Goal: Task Accomplishment & Management: Manage account settings

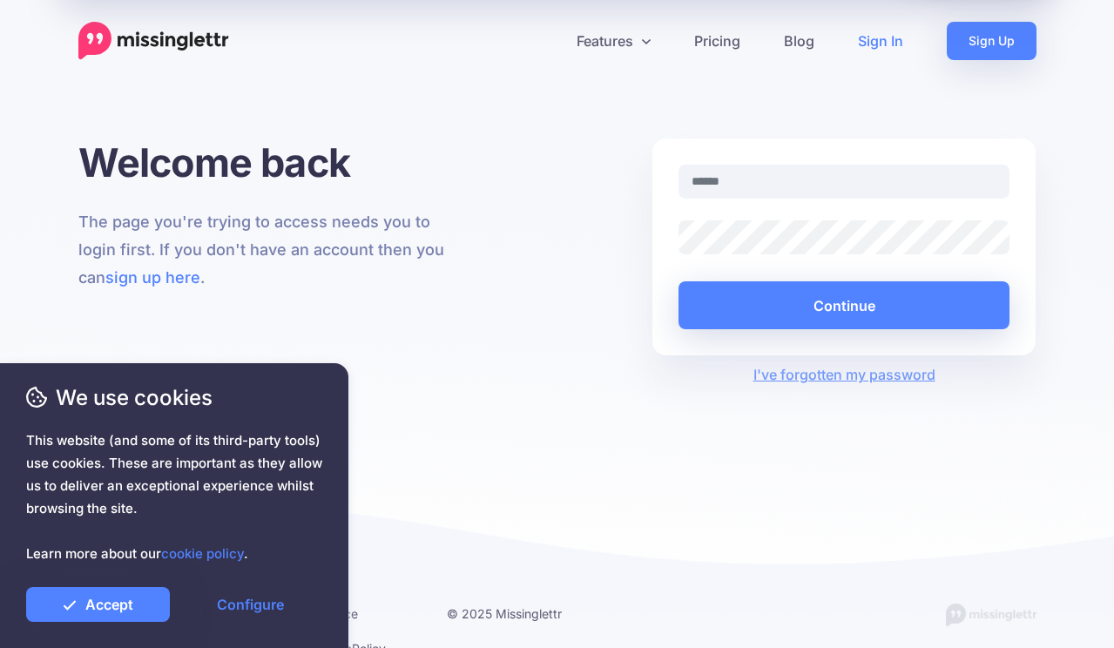
click at [899, 45] on link "Sign In" at bounding box center [880, 41] width 89 height 38
type input "**********"
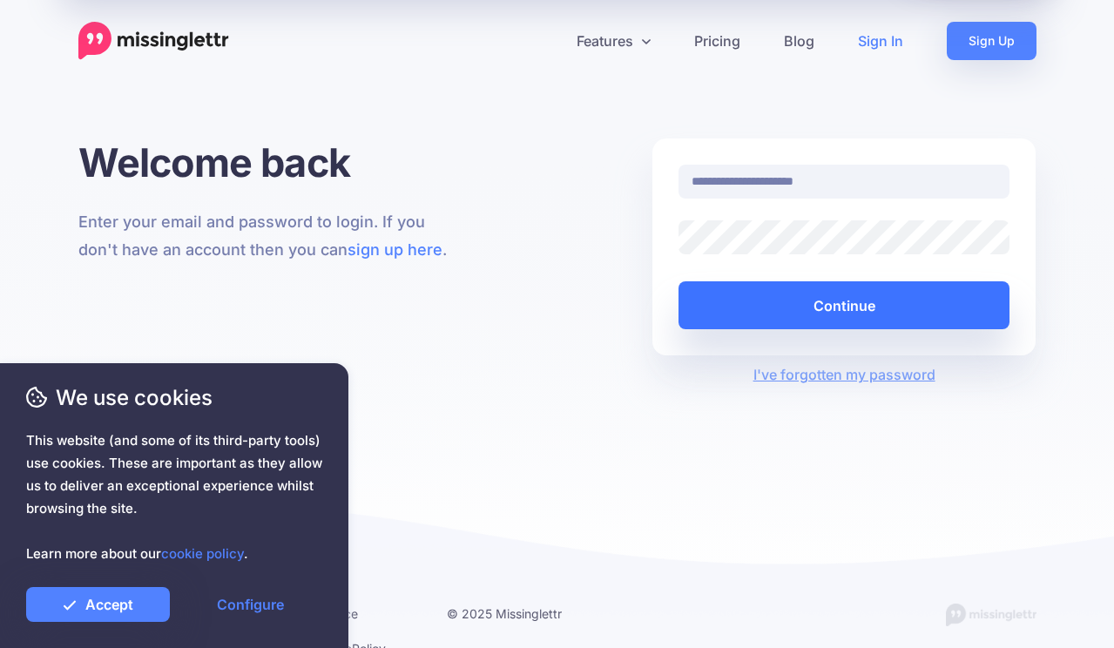
click at [967, 309] on button "Continue" at bounding box center [844, 305] width 332 height 48
click at [837, 307] on button "Continue" at bounding box center [844, 305] width 332 height 48
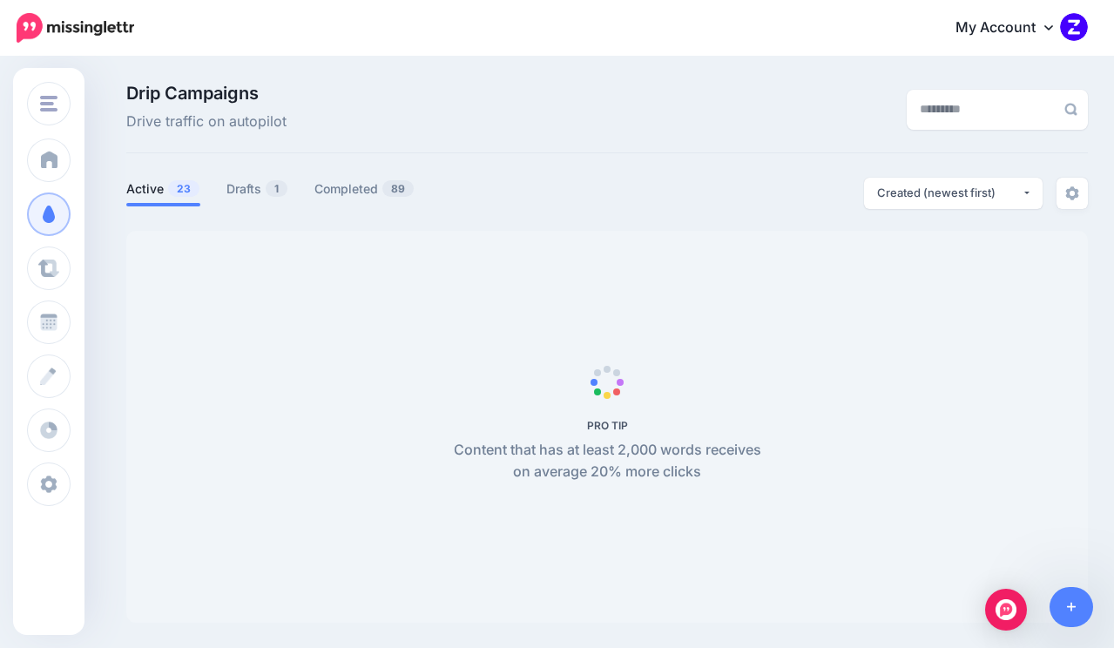
click at [1042, 36] on link "My Account" at bounding box center [1013, 28] width 150 height 43
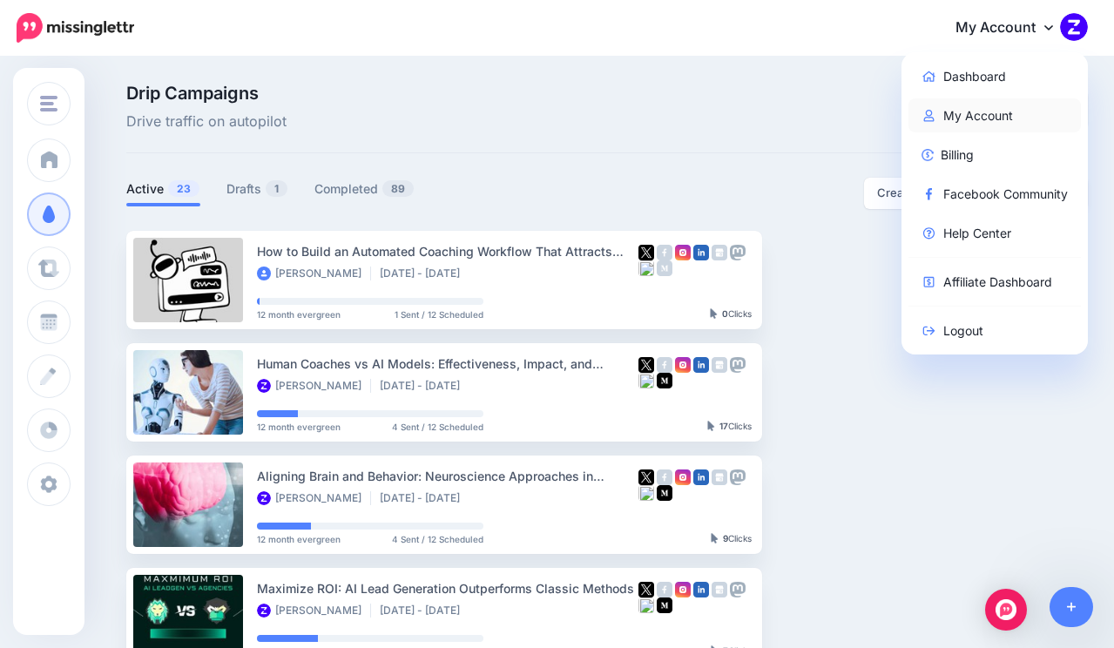
click at [992, 114] on link "My Account" at bounding box center [994, 115] width 173 height 34
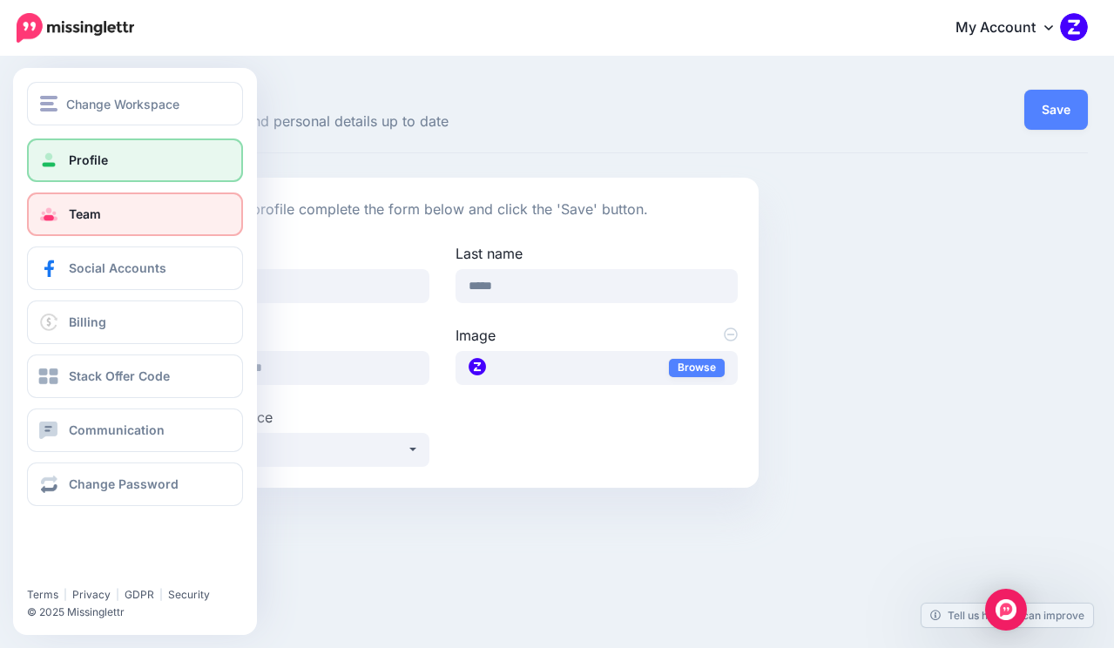
click at [140, 220] on link "Team" at bounding box center [135, 214] width 216 height 44
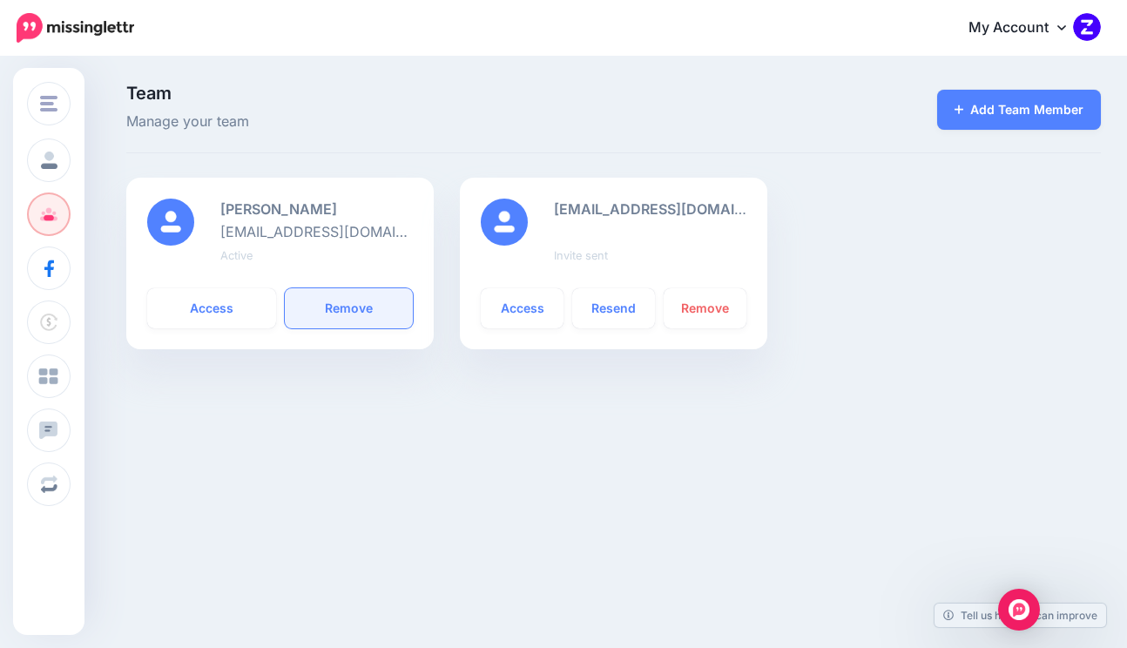
click at [368, 314] on link "Remove" at bounding box center [349, 308] width 129 height 40
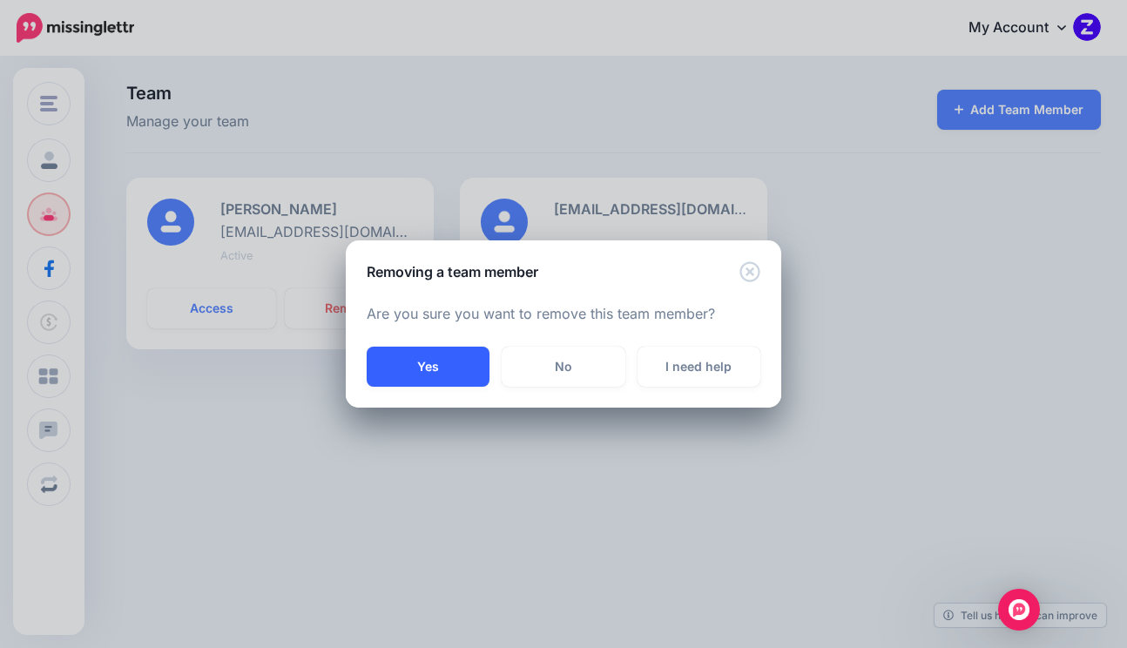
click at [442, 362] on button "Yes" at bounding box center [428, 367] width 123 height 40
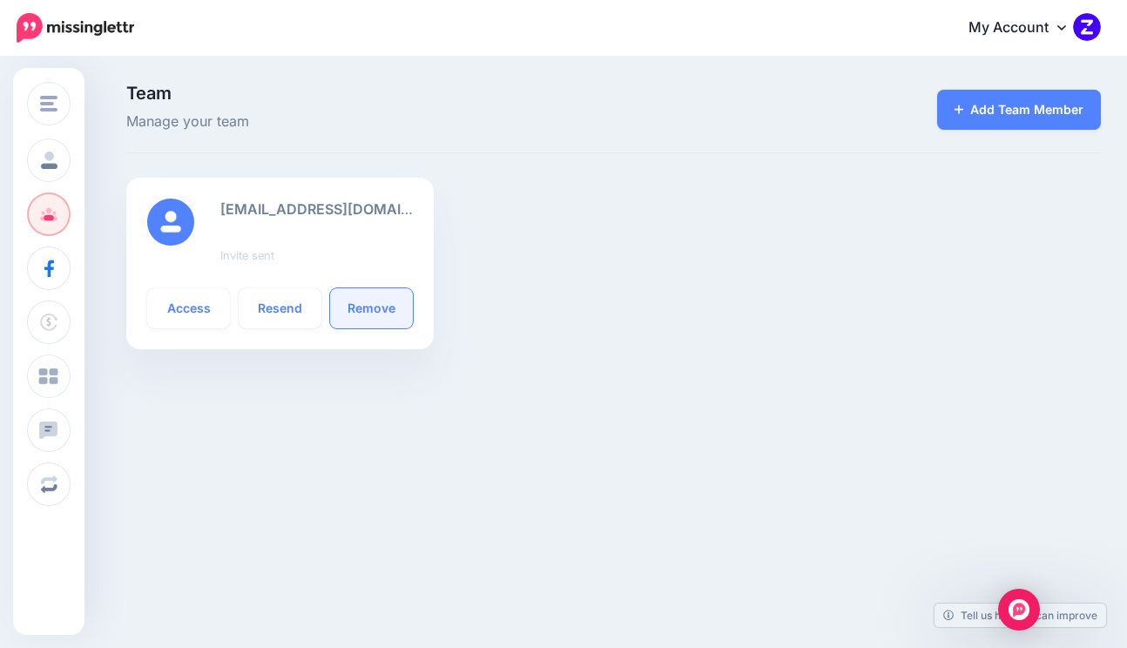
click at [367, 314] on link "Remove" at bounding box center [371, 308] width 83 height 40
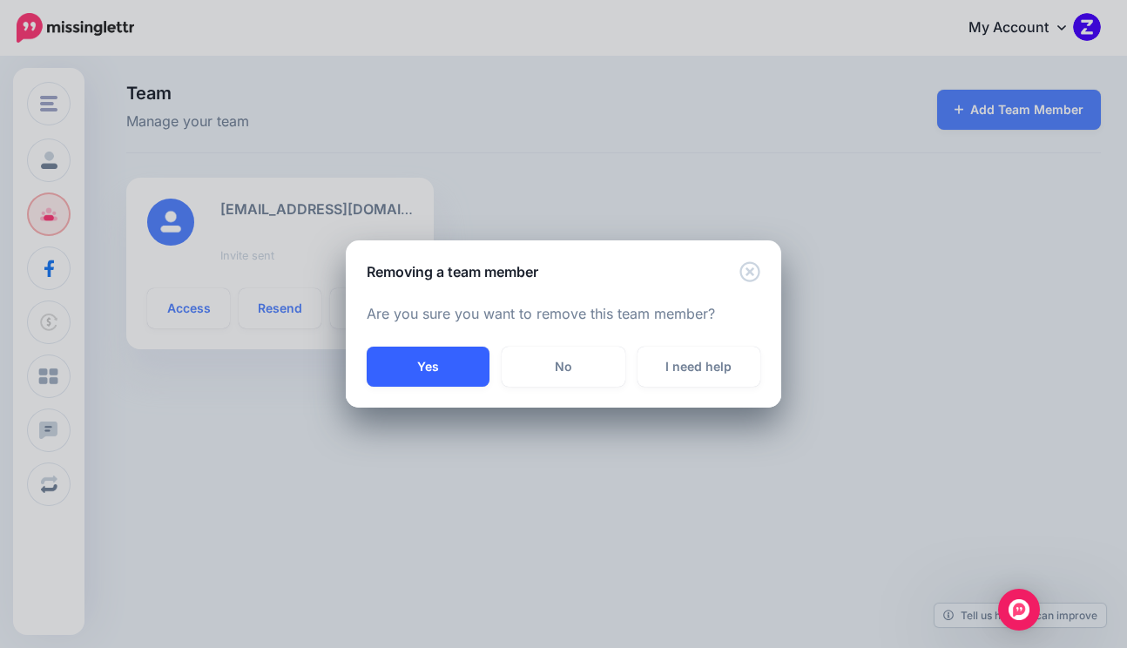
click at [441, 370] on button "Yes" at bounding box center [428, 367] width 123 height 40
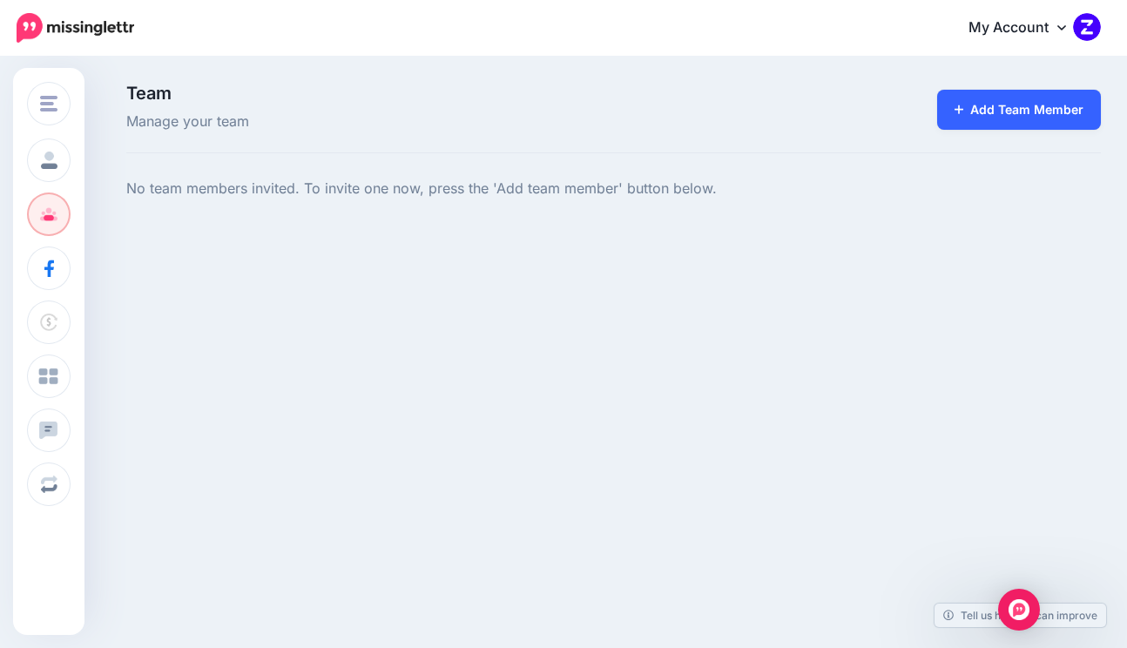
click at [986, 117] on link "Add Team Member" at bounding box center [1019, 110] width 165 height 40
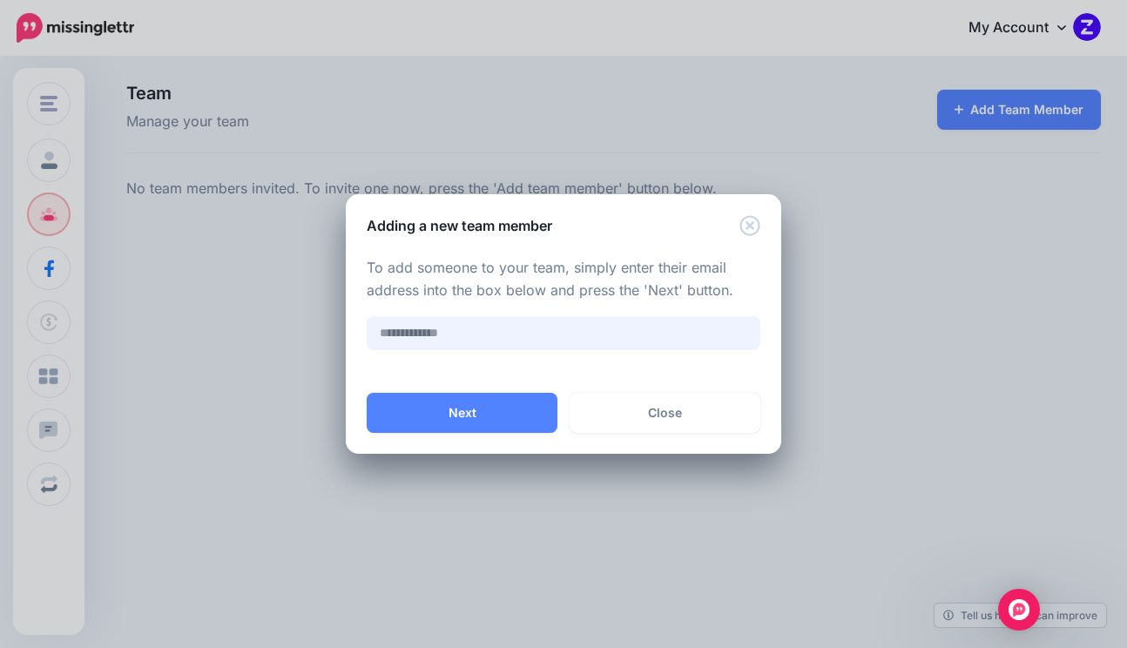
click at [457, 339] on input "text" at bounding box center [564, 333] width 394 height 34
paste input "**********"
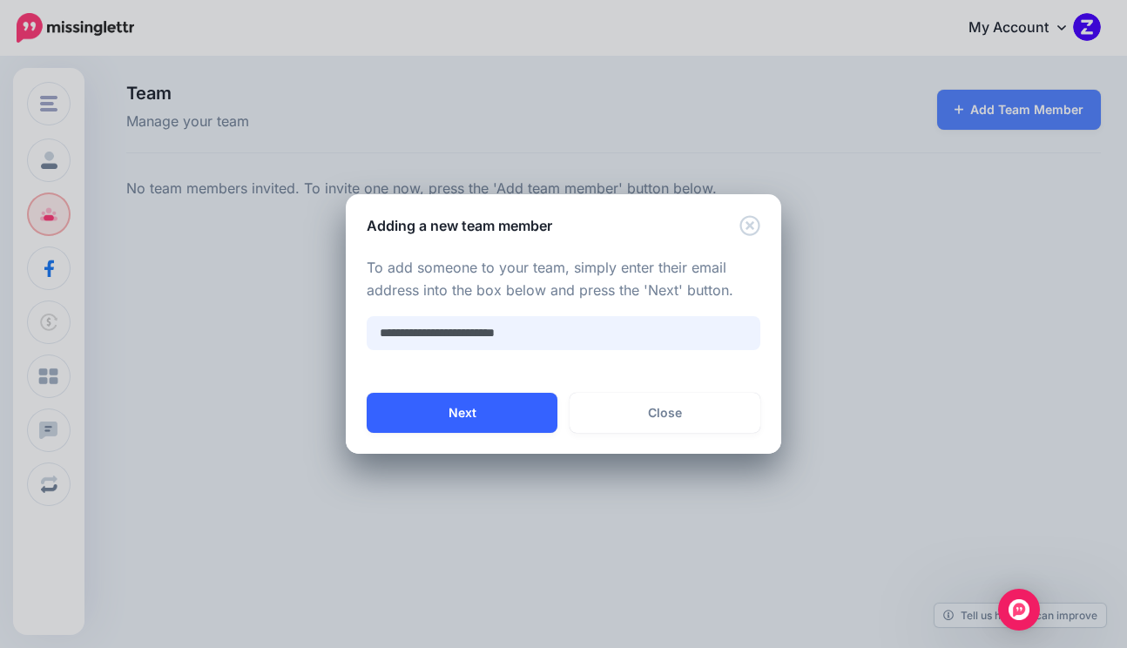
type input "**********"
drag, startPoint x: 451, startPoint y: 421, endPoint x: 437, endPoint y: 427, distance: 15.2
click at [451, 421] on button "Next" at bounding box center [462, 413] width 191 height 40
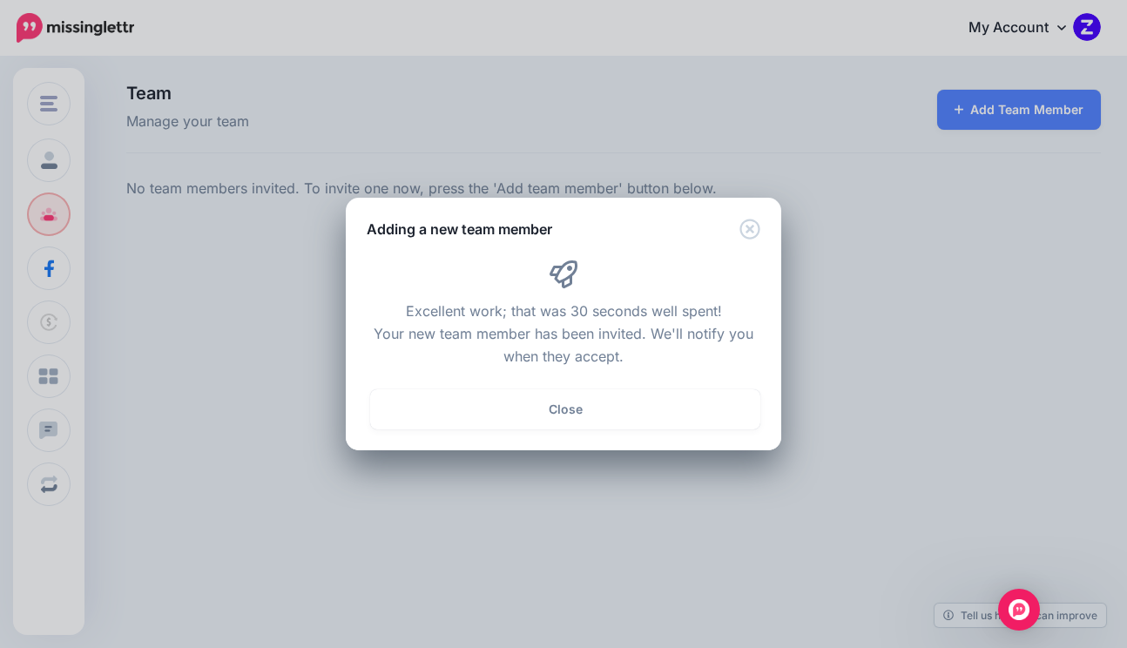
click at [578, 417] on button "Close" at bounding box center [565, 409] width 390 height 40
